Goal: Task Accomplishment & Management: Manage account settings

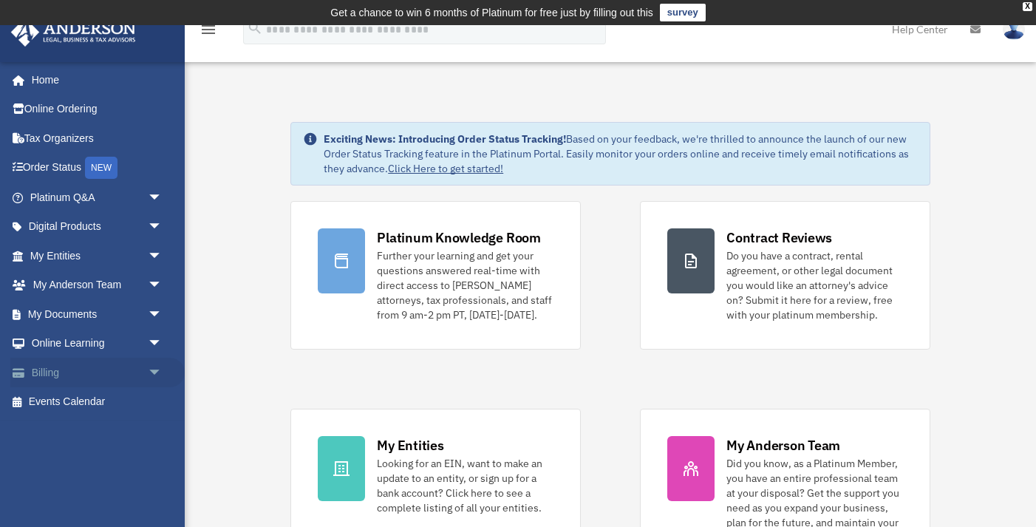
click at [62, 375] on link "Billing arrow_drop_down" at bounding box center [97, 373] width 174 height 30
click at [157, 373] on span "arrow_drop_down" at bounding box center [163, 373] width 30 height 30
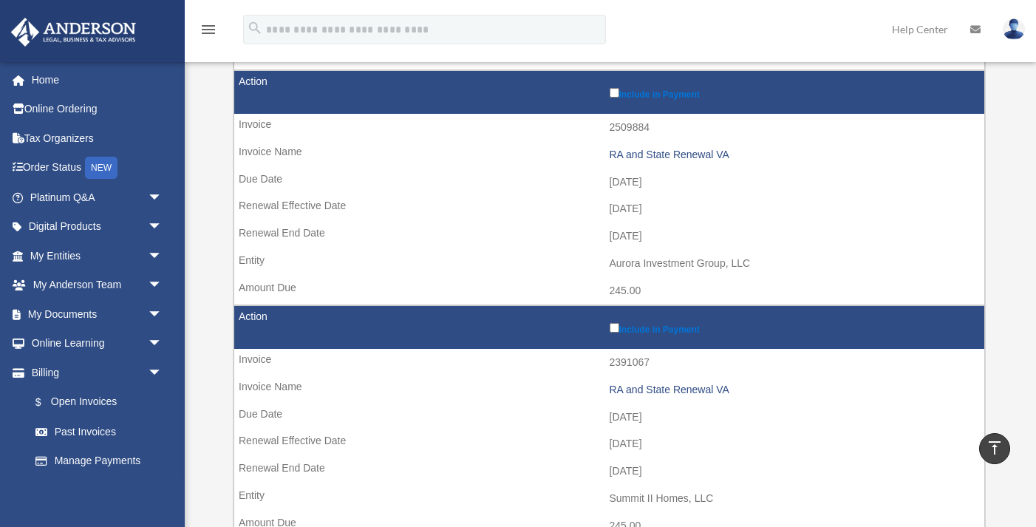
scroll to position [2219, 0]
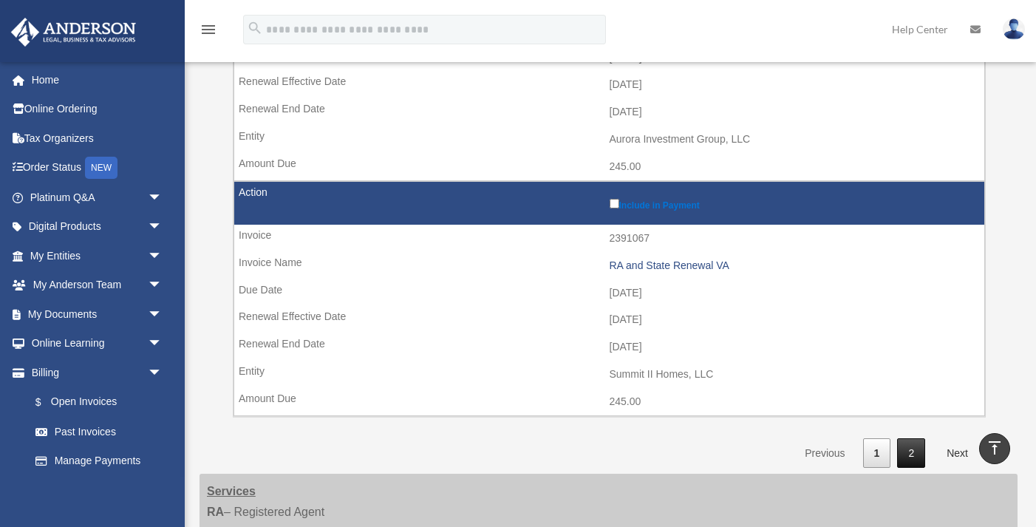
click at [911, 448] on link "2" at bounding box center [911, 453] width 28 height 30
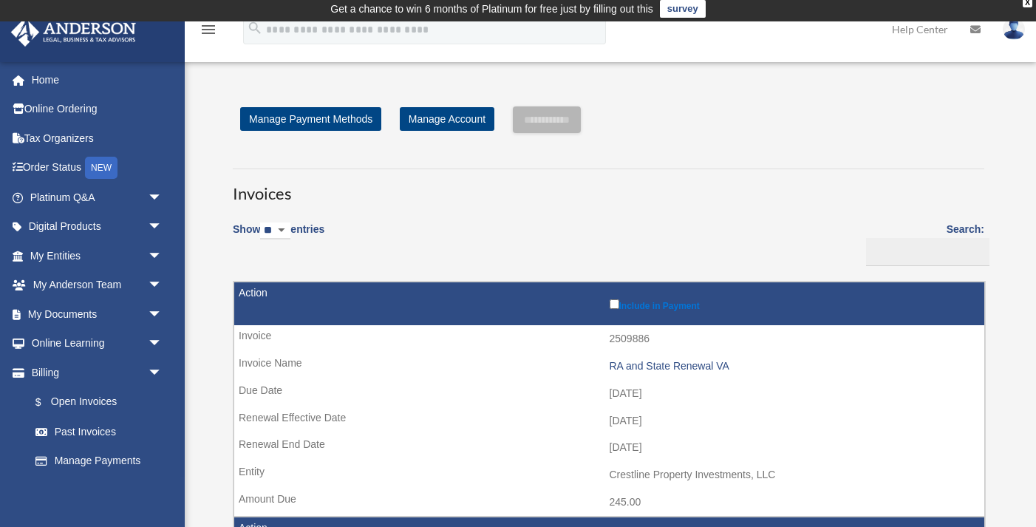
scroll to position [0, 0]
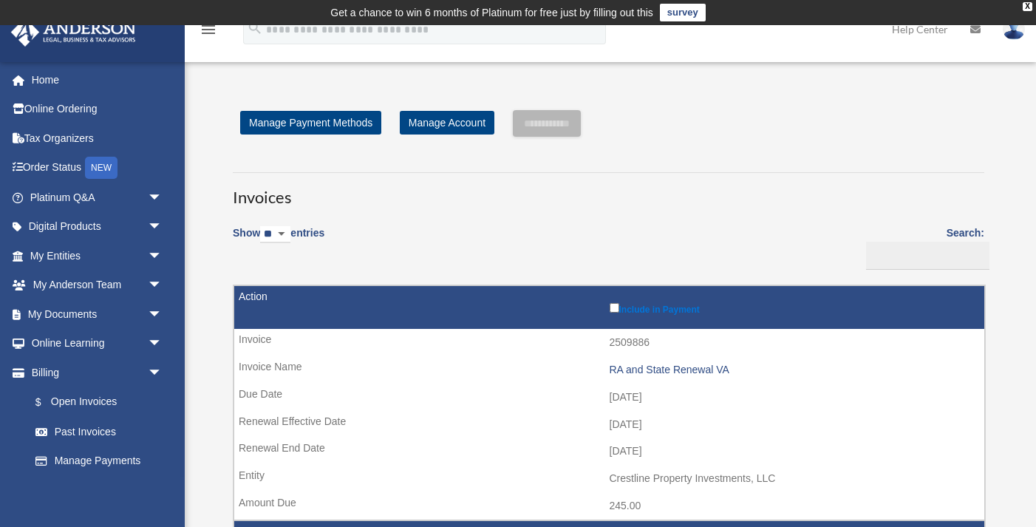
click at [290, 235] on select "** ** ** ***" at bounding box center [275, 234] width 30 height 17
select select "***"
click at [263, 226] on select "** ** ** ***" at bounding box center [275, 234] width 30 height 17
click at [655, 285] on tr "Include in Payment 2509856 State Renewal VA 2025-11-10 2025-12-01 2026-11-30 Ha…" at bounding box center [608, 402] width 751 height 235
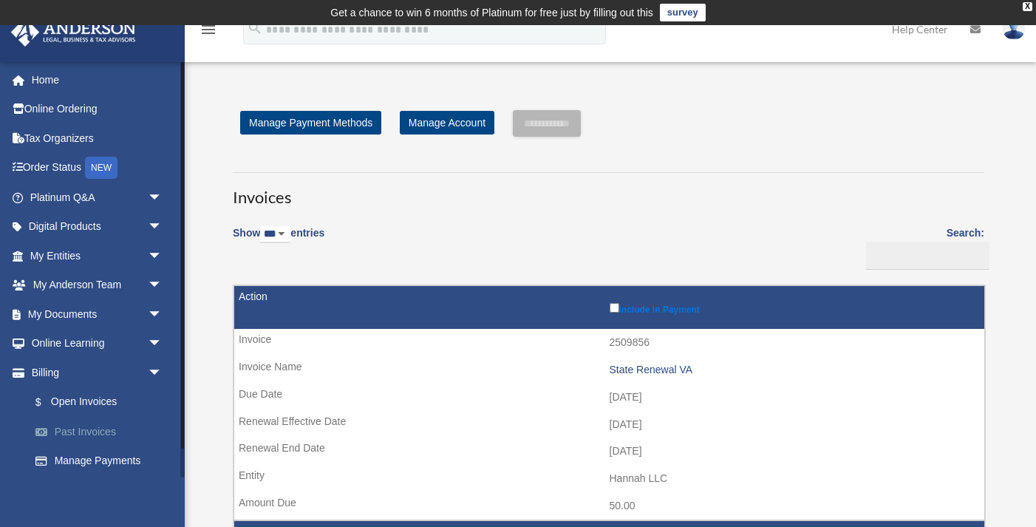
click at [82, 436] on link "Past Invoices" at bounding box center [103, 432] width 164 height 30
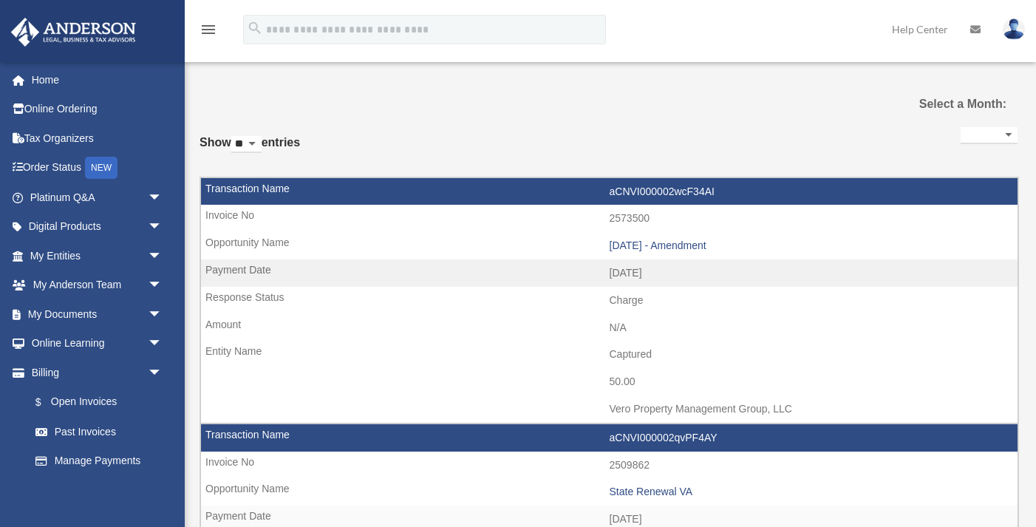
select select
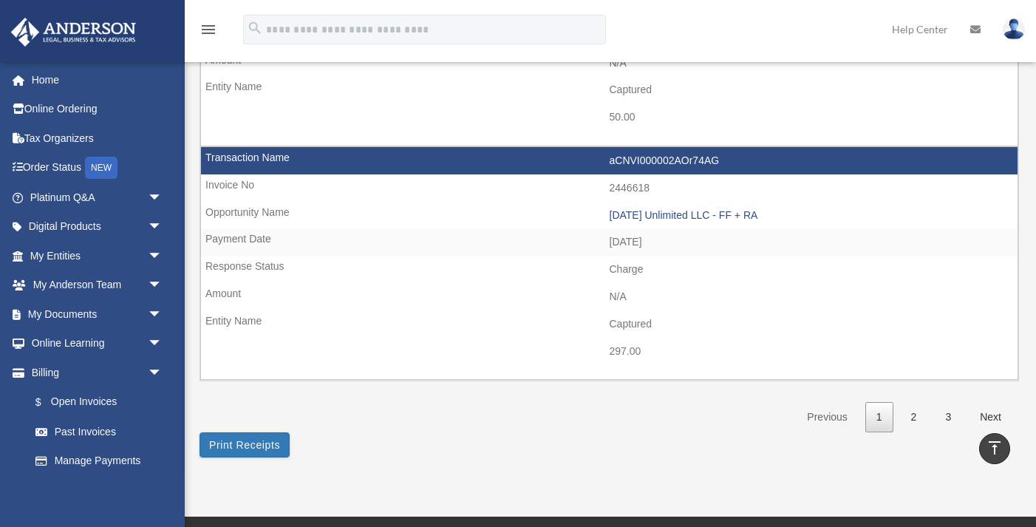
scroll to position [2230, 0]
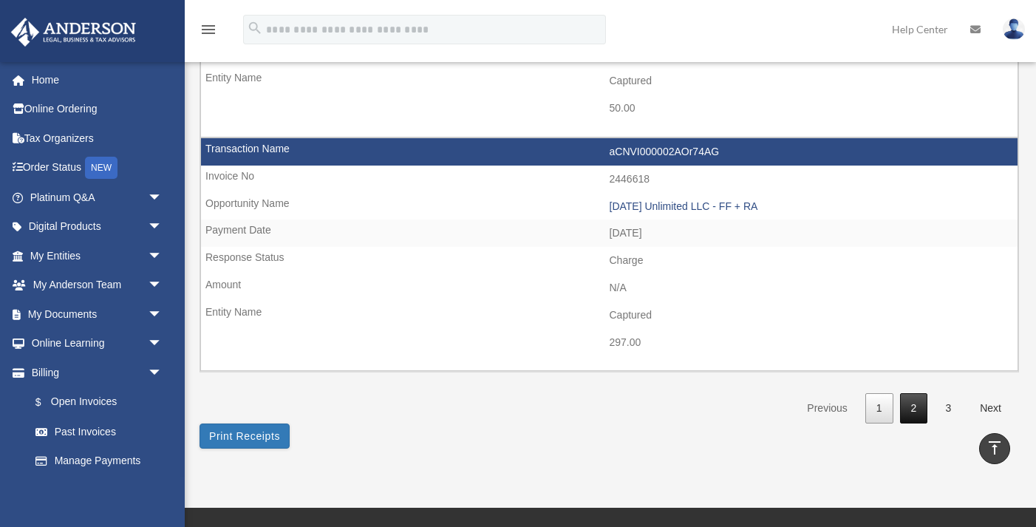
click at [919, 417] on link "2" at bounding box center [914, 408] width 28 height 30
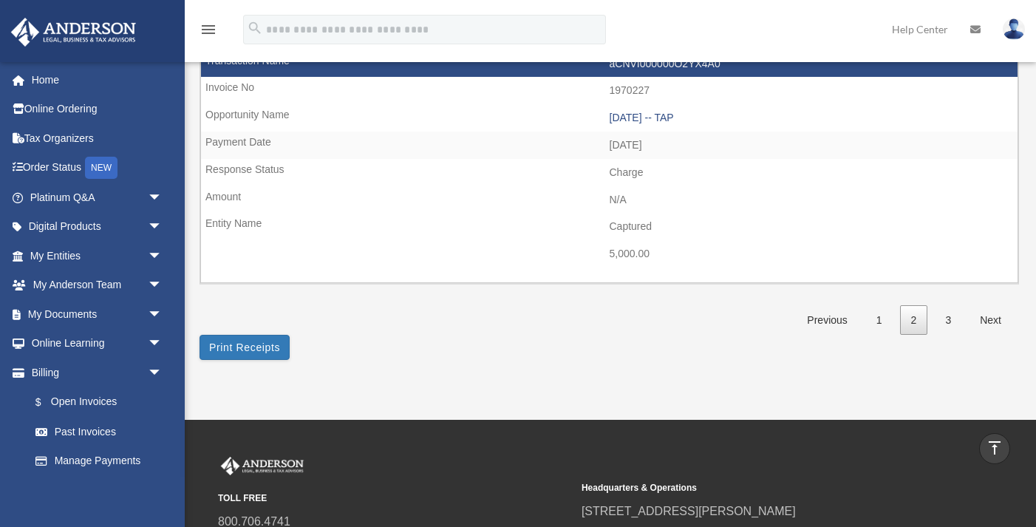
scroll to position [2292, 0]
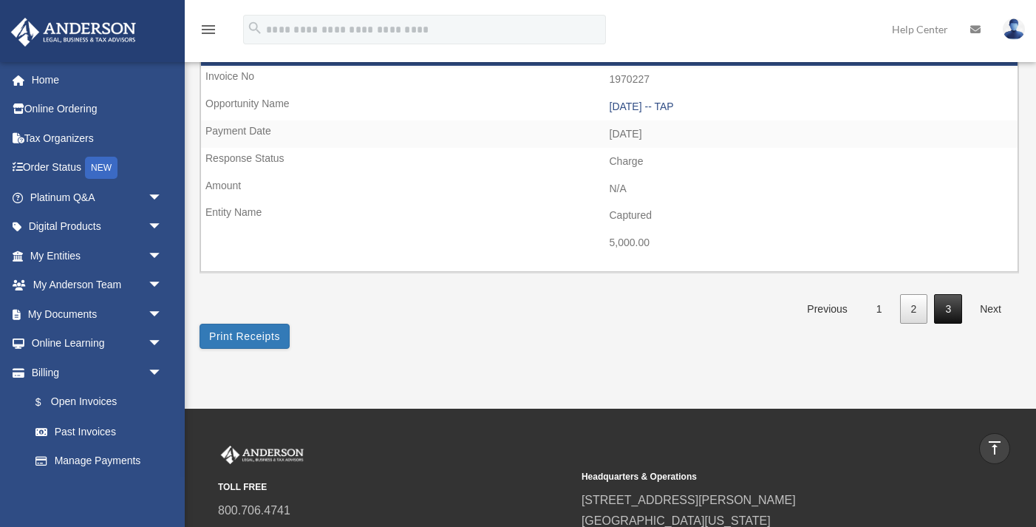
click at [949, 304] on link "3" at bounding box center [948, 309] width 28 height 30
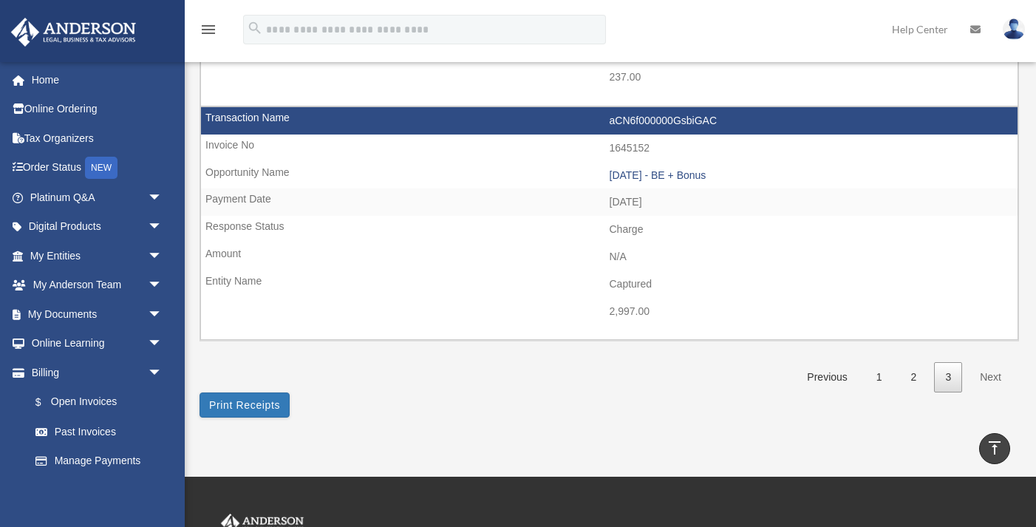
scroll to position [0, 0]
